Goal: Task Accomplishment & Management: Manage account settings

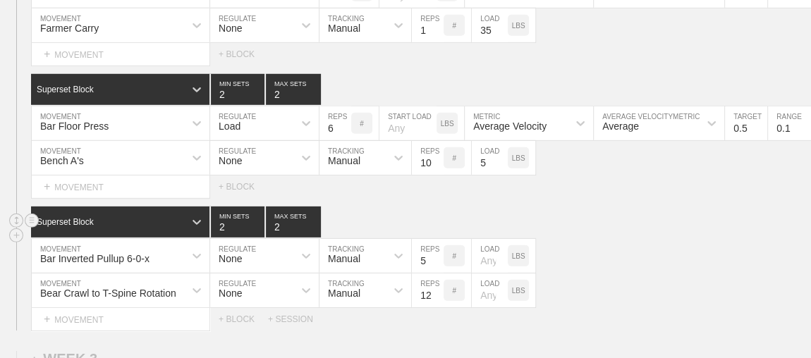
scroll to position [2187, 0]
click at [586, 212] on div "Superset Block 2 MIN SETS 2 MAX SETS" at bounding box center [421, 222] width 780 height 31
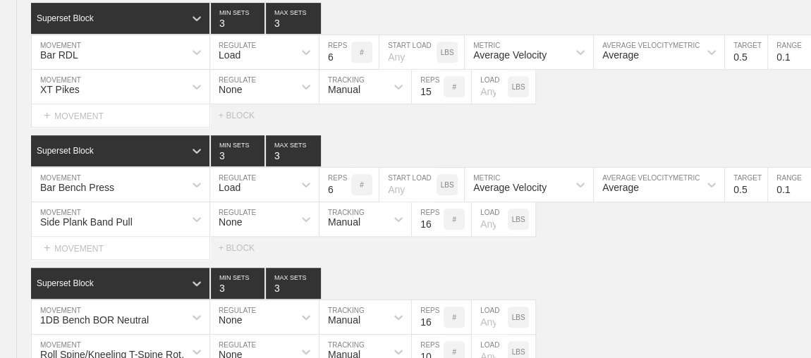
scroll to position [0, 0]
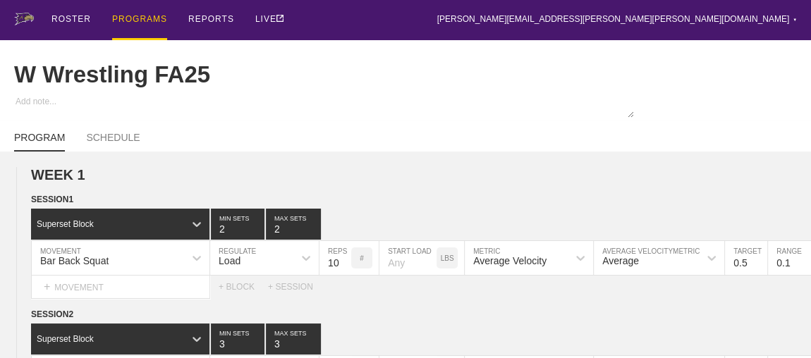
click at [132, 14] on div "PROGRAMS" at bounding box center [139, 20] width 55 height 40
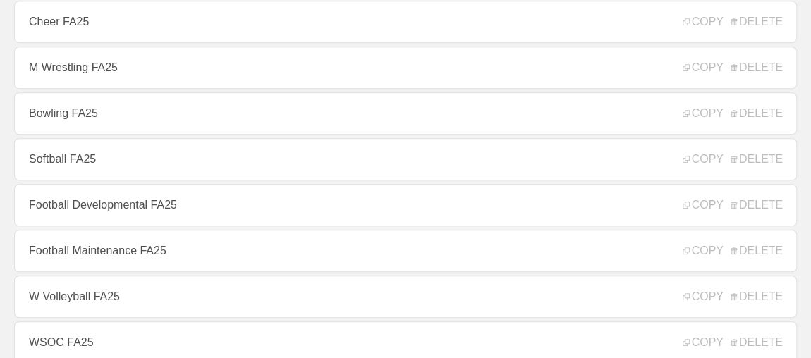
scroll to position [384, 0]
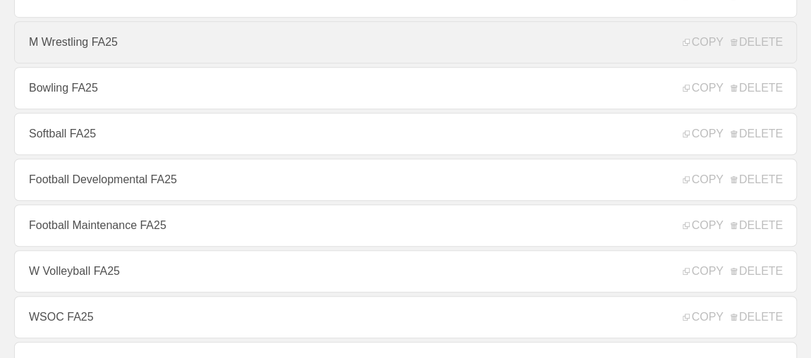
click at [132, 49] on link "M Wrestling FA25" at bounding box center [405, 42] width 783 height 42
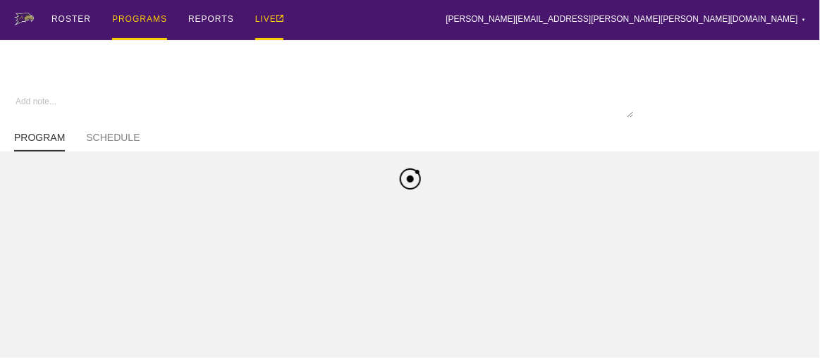
type textarea "x"
type input "M Wrestling FA25"
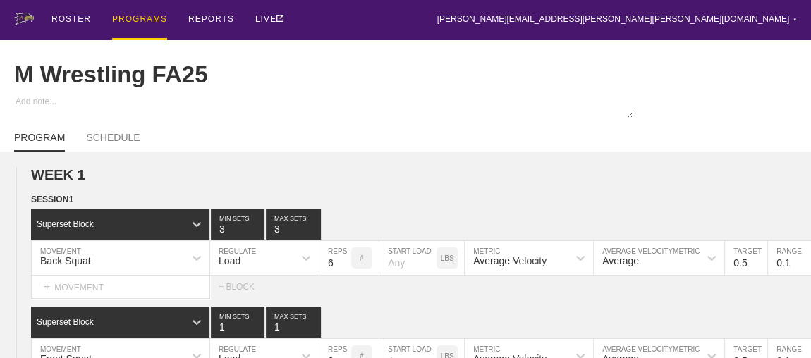
click at [428, 20] on div "ROSTER PROGRAMS REPORTS LIVE [PERSON_NAME][EMAIL_ADDRESS][PERSON_NAME][PERSON_N…" at bounding box center [405, 20] width 783 height 40
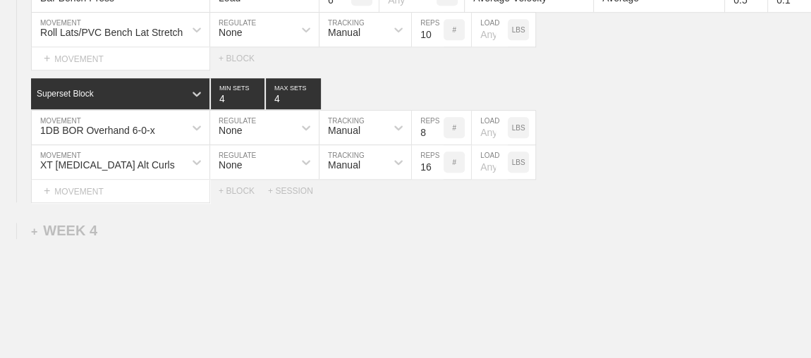
scroll to position [3324, 0]
